Goal: Check status: Check status

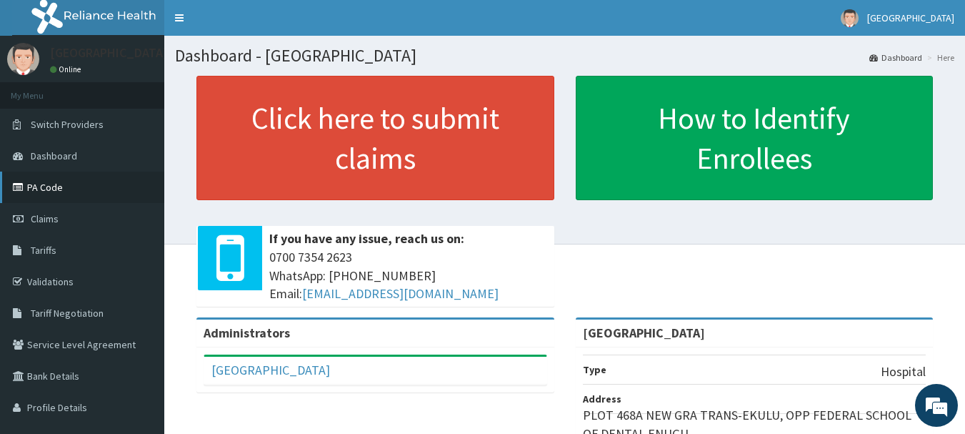
click at [65, 186] on link "PA Code" at bounding box center [82, 187] width 164 height 31
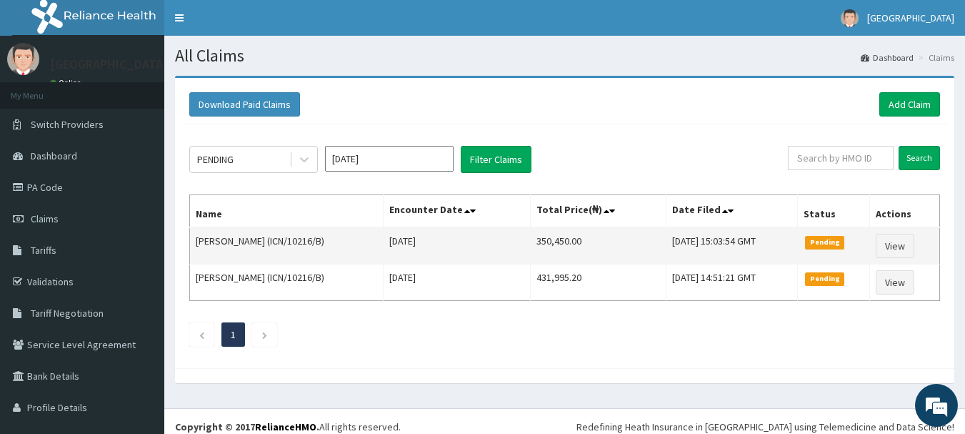
click at [840, 244] on span "Pending" at bounding box center [824, 242] width 39 height 13
click at [888, 242] on link "View" at bounding box center [895, 246] width 39 height 24
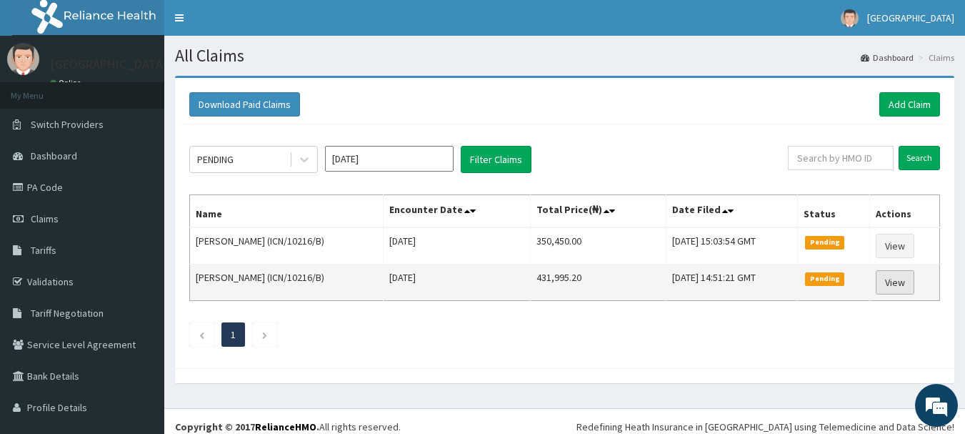
click at [883, 286] on link "View" at bounding box center [895, 282] width 39 height 24
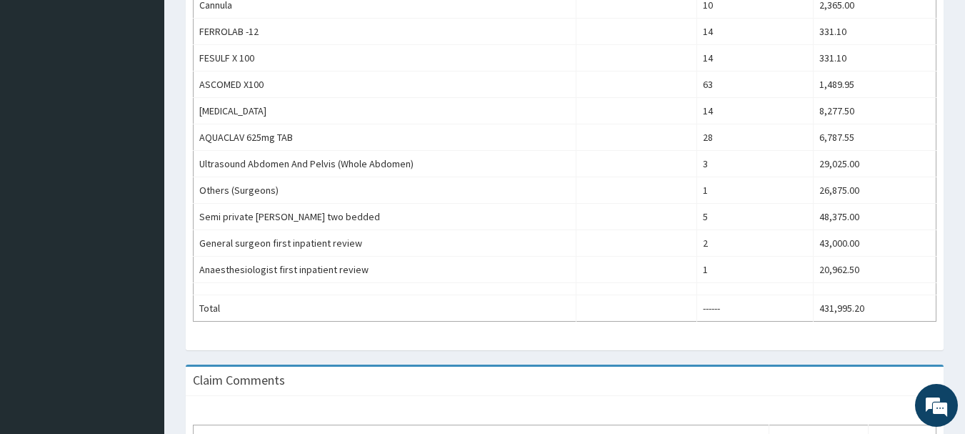
scroll to position [985, 0]
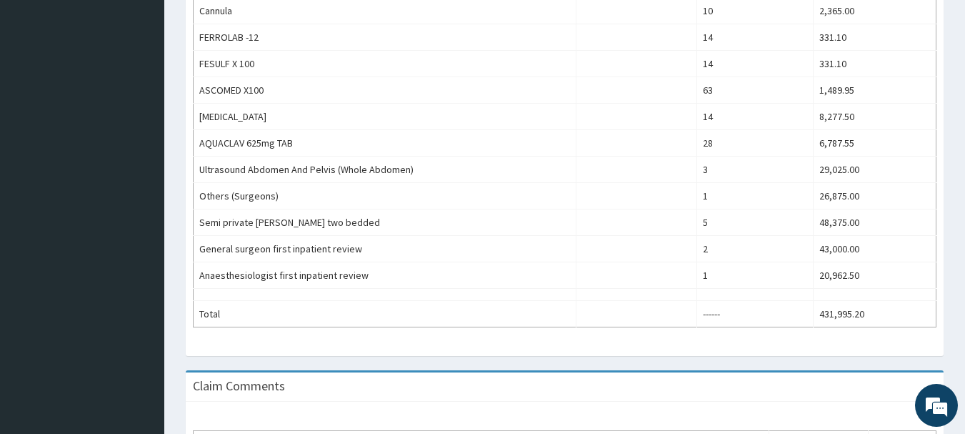
drag, startPoint x: 963, startPoint y: 360, endPoint x: 975, endPoint y: 304, distance: 57.9
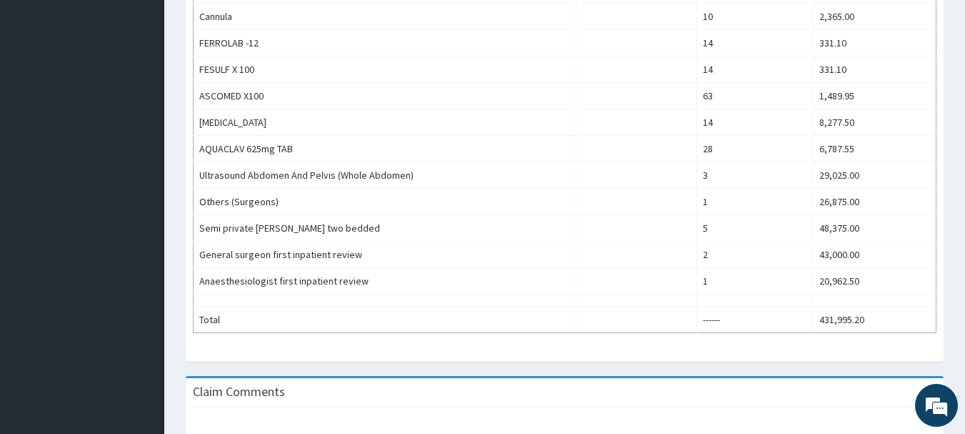
scroll to position [981, 0]
